Goal: Transaction & Acquisition: Purchase product/service

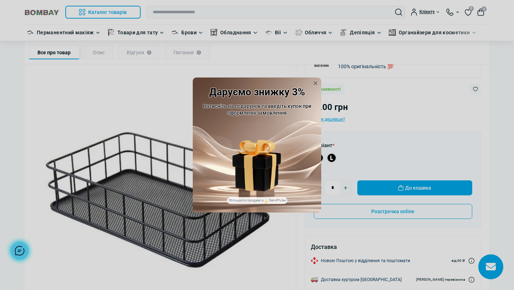
scroll to position [76, 0]
click at [318, 84] on icon at bounding box center [315, 83] width 7 height 7
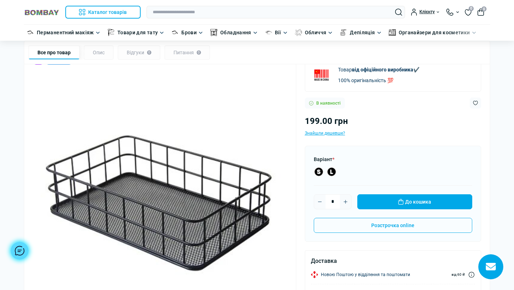
scroll to position [0, 0]
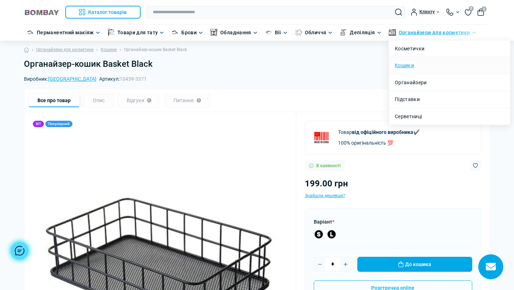
click at [405, 65] on link "Кошики" at bounding box center [404, 65] width 19 height 8
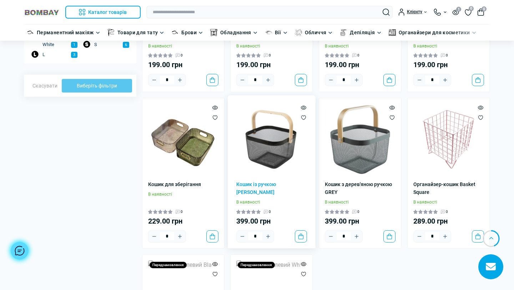
scroll to position [191, 0]
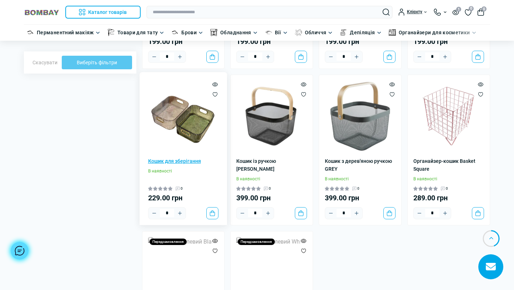
click at [197, 162] on link "Кошик для зберігання" at bounding box center [183, 161] width 71 height 8
click at [279, 160] on link "Кошик із ручкою BLACK" at bounding box center [271, 165] width 71 height 16
